Goal: Transaction & Acquisition: Download file/media

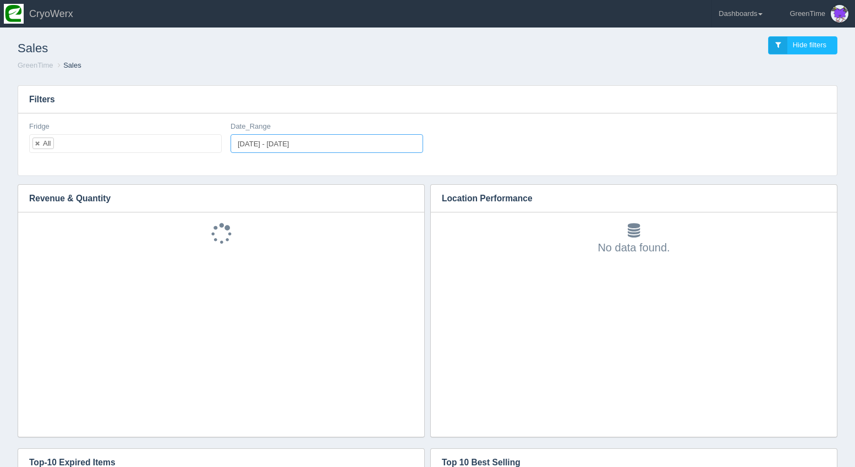
type input "[DATE]"
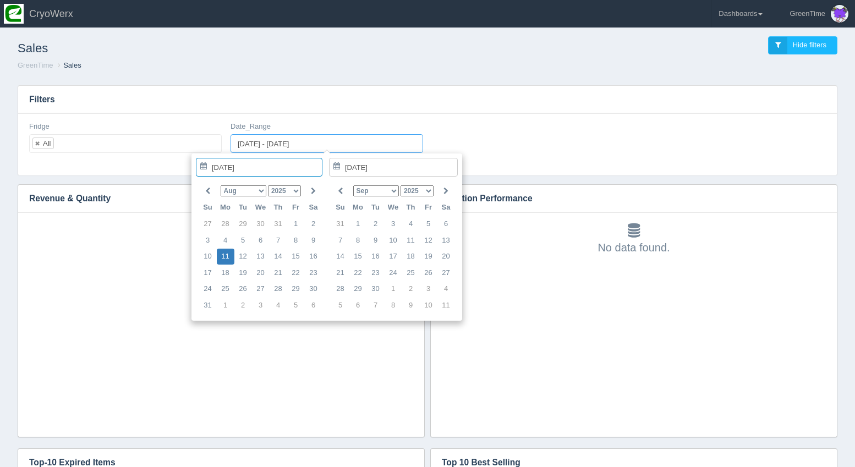
click at [283, 146] on input "[DATE] - [DATE]" at bounding box center [327, 143] width 193 height 19
type input "[DATE]"
type input "[DATE] - [DATE]"
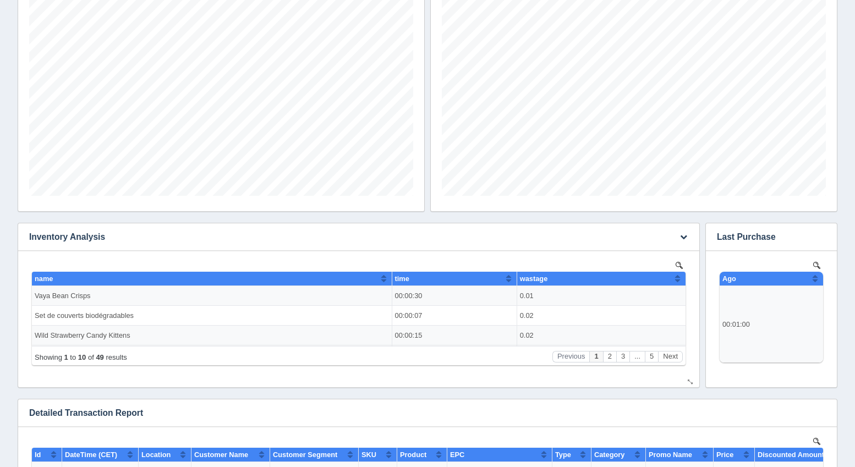
scroll to position [500, 0]
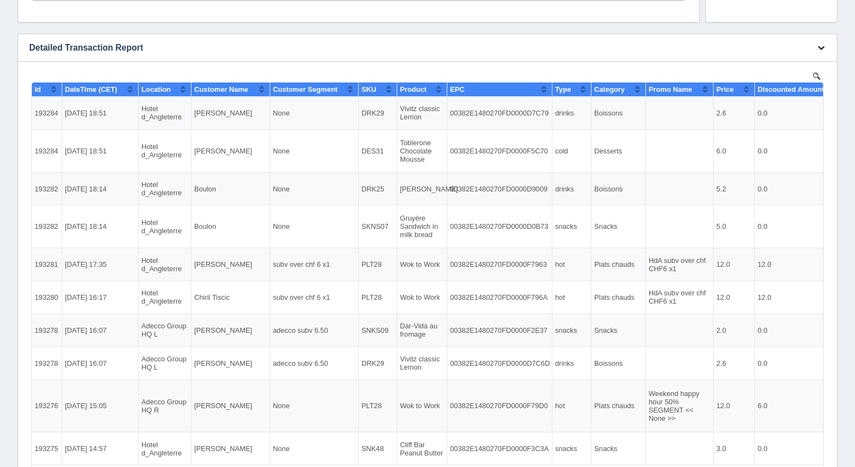
click at [825, 44] on button "button" at bounding box center [821, 48] width 15 height 17
click at [788, 64] on link "Download CSV" at bounding box center [785, 64] width 88 height 16
click at [781, 64] on link "Download CSV" at bounding box center [785, 64] width 88 height 16
click at [768, 64] on link "Download CSV" at bounding box center [785, 64] width 88 height 16
